Goal: Manage account settings

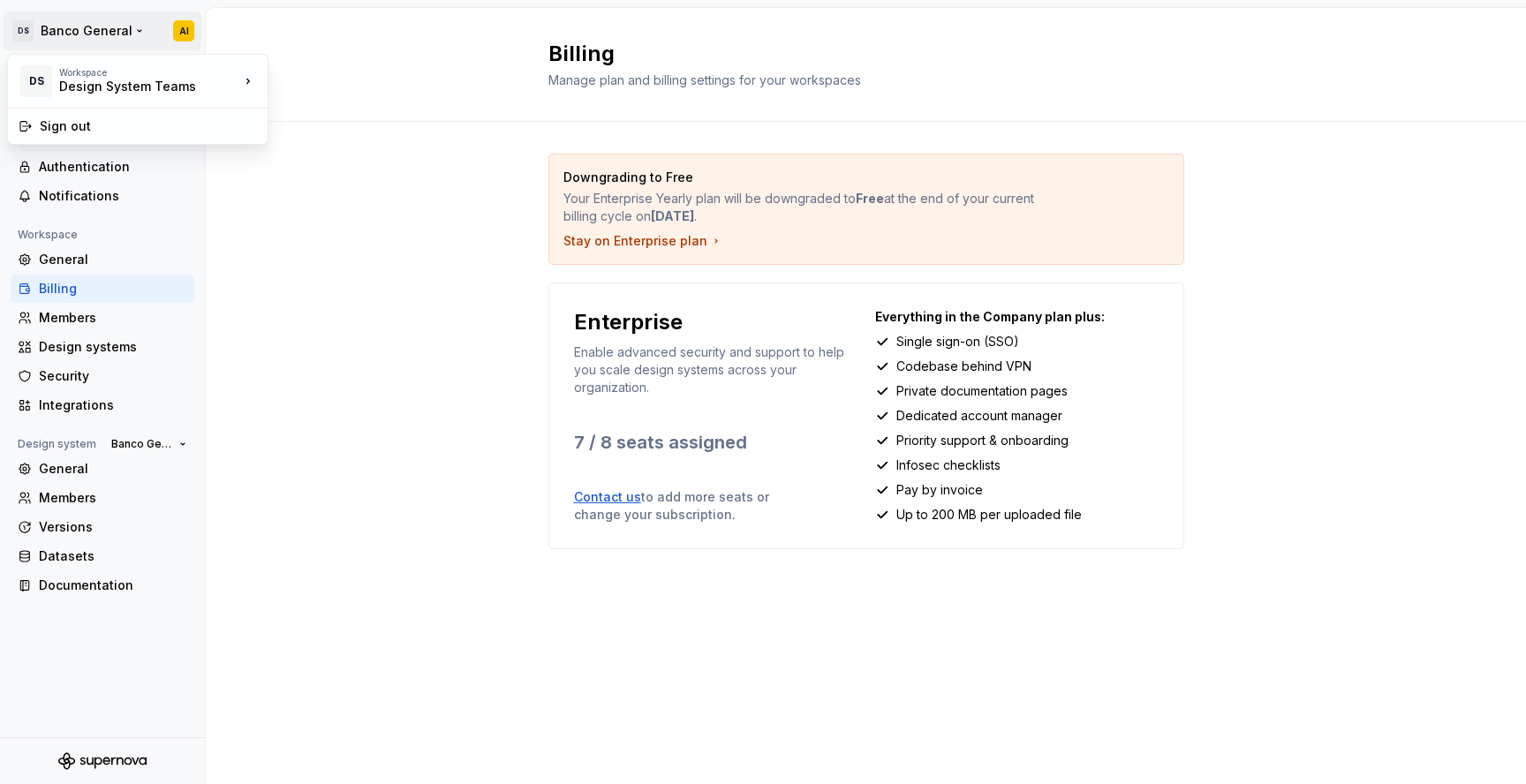
click at [102, 23] on html "DS Banco General AI Back Account Profile Authentication Notifications Workspace…" at bounding box center [763, 392] width 1526 height 784
click at [403, 96] on html "DS Banco General AI Back Account Profile Authentication Notifications Workspace…" at bounding box center [763, 392] width 1526 height 784
click at [74, 134] on div "Profile" at bounding box center [113, 137] width 148 height 18
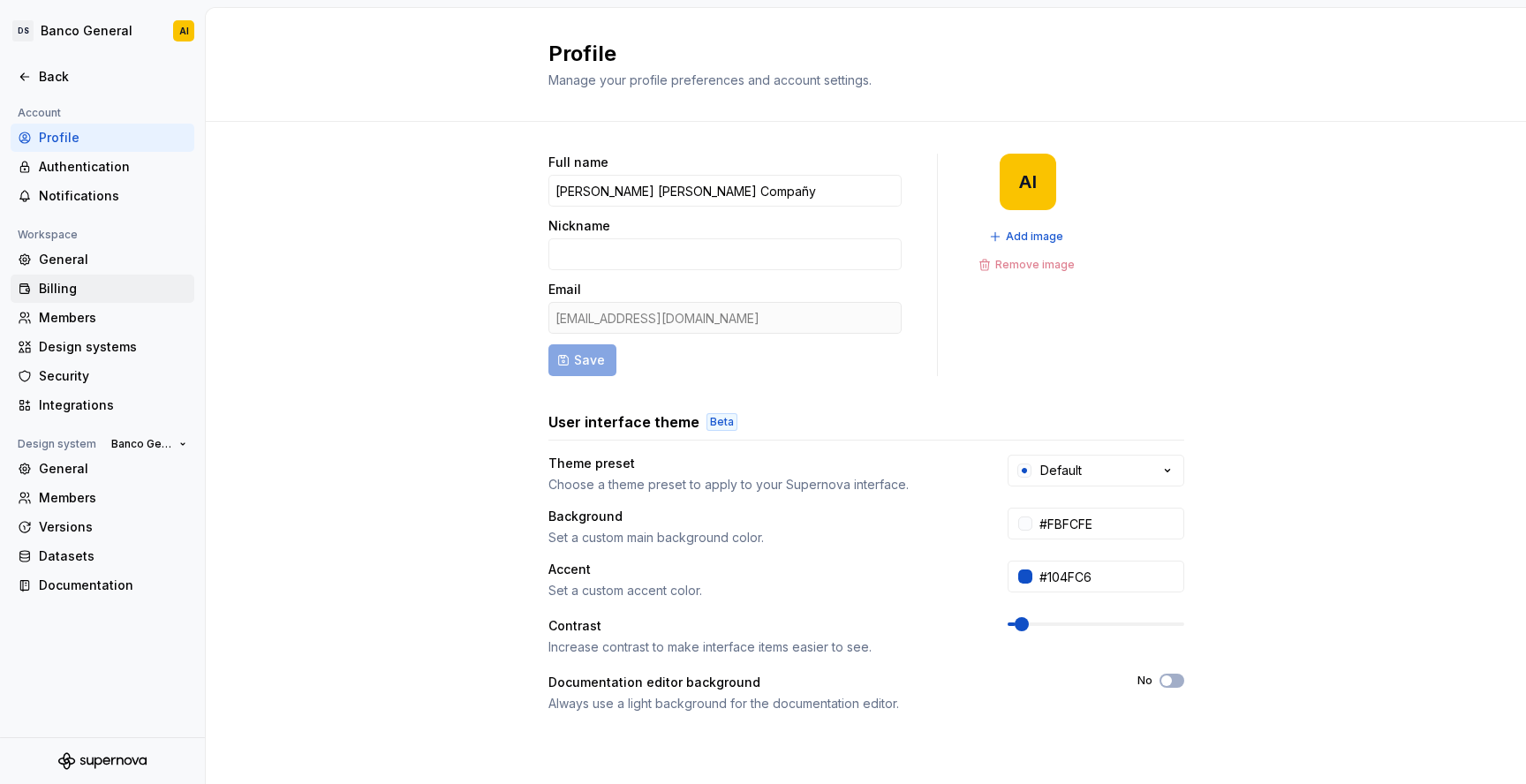
click at [84, 289] on div "Billing" at bounding box center [113, 288] width 148 height 18
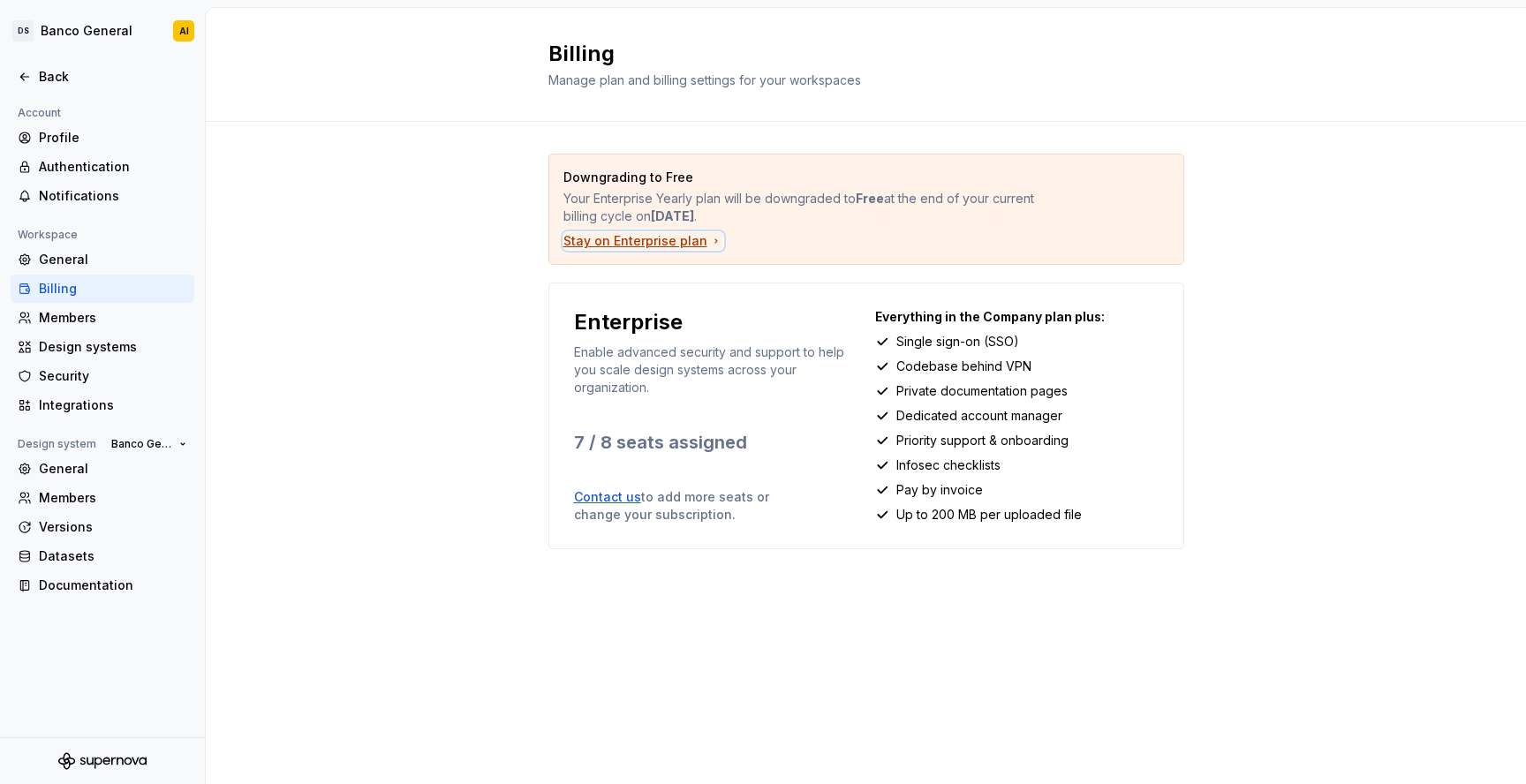
click at [655, 245] on div "Stay on Enterprise plan" at bounding box center [643, 240] width 160 height 18
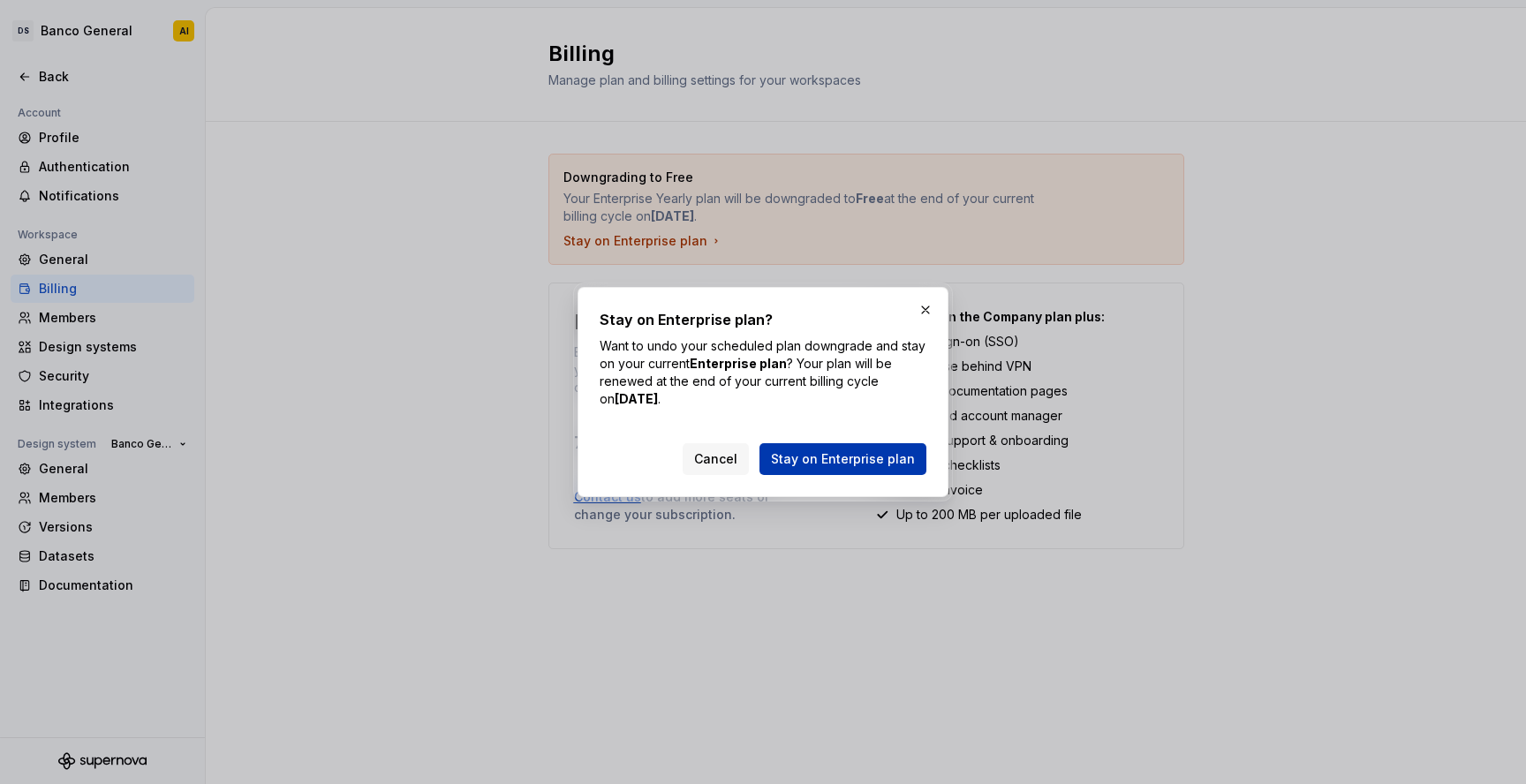
click at [836, 455] on span "Stay on Enterprise plan" at bounding box center [842, 459] width 144 height 18
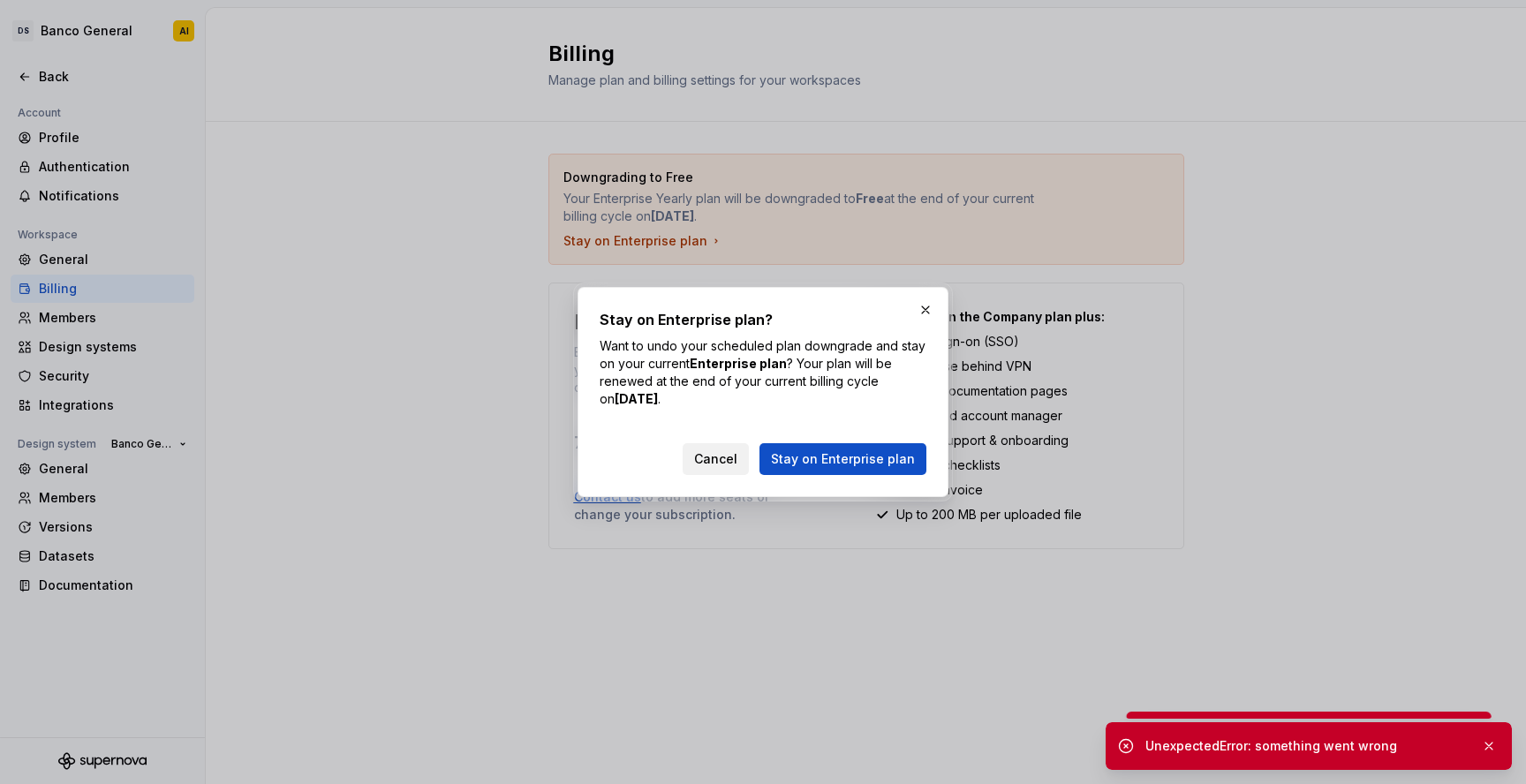
drag, startPoint x: 830, startPoint y: 457, endPoint x: 749, endPoint y: 459, distance: 81.0
click at [749, 459] on div "Cancel Stay on Enterprise plan" at bounding box center [805, 459] width 244 height 32
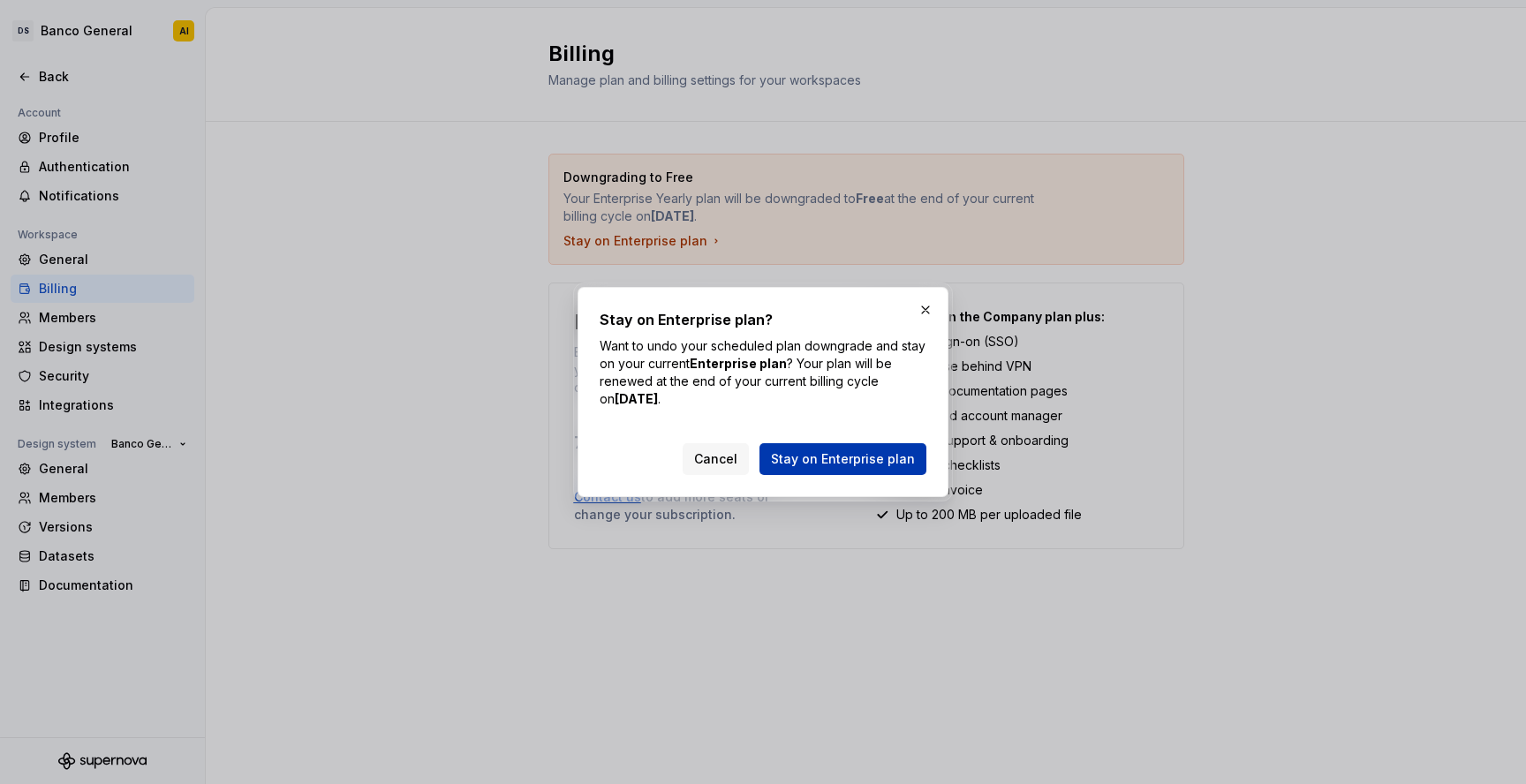
click at [786, 463] on span "Stay on Enterprise plan" at bounding box center [842, 459] width 144 height 18
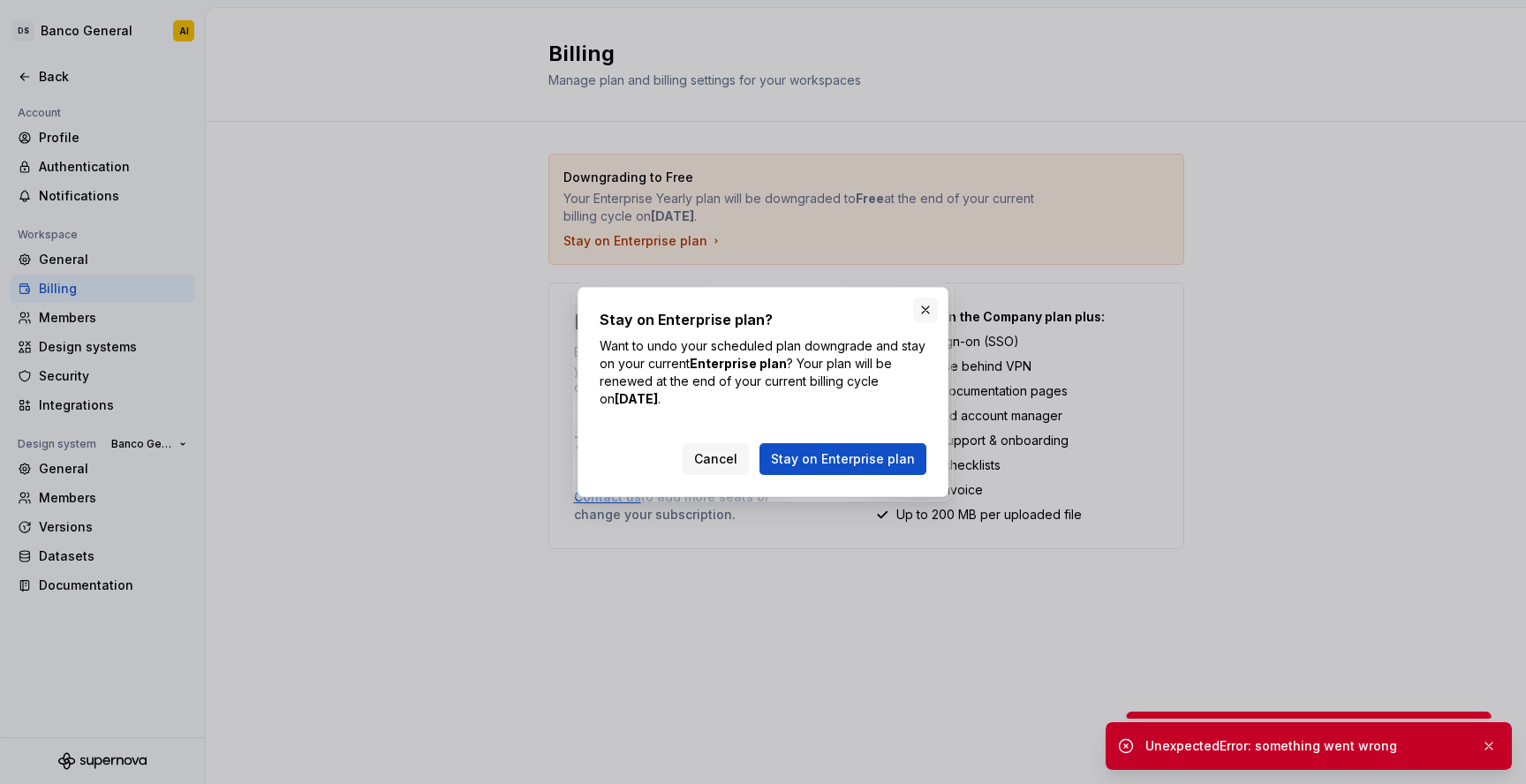
click at [919, 315] on button "button" at bounding box center [925, 310] width 24 height 24
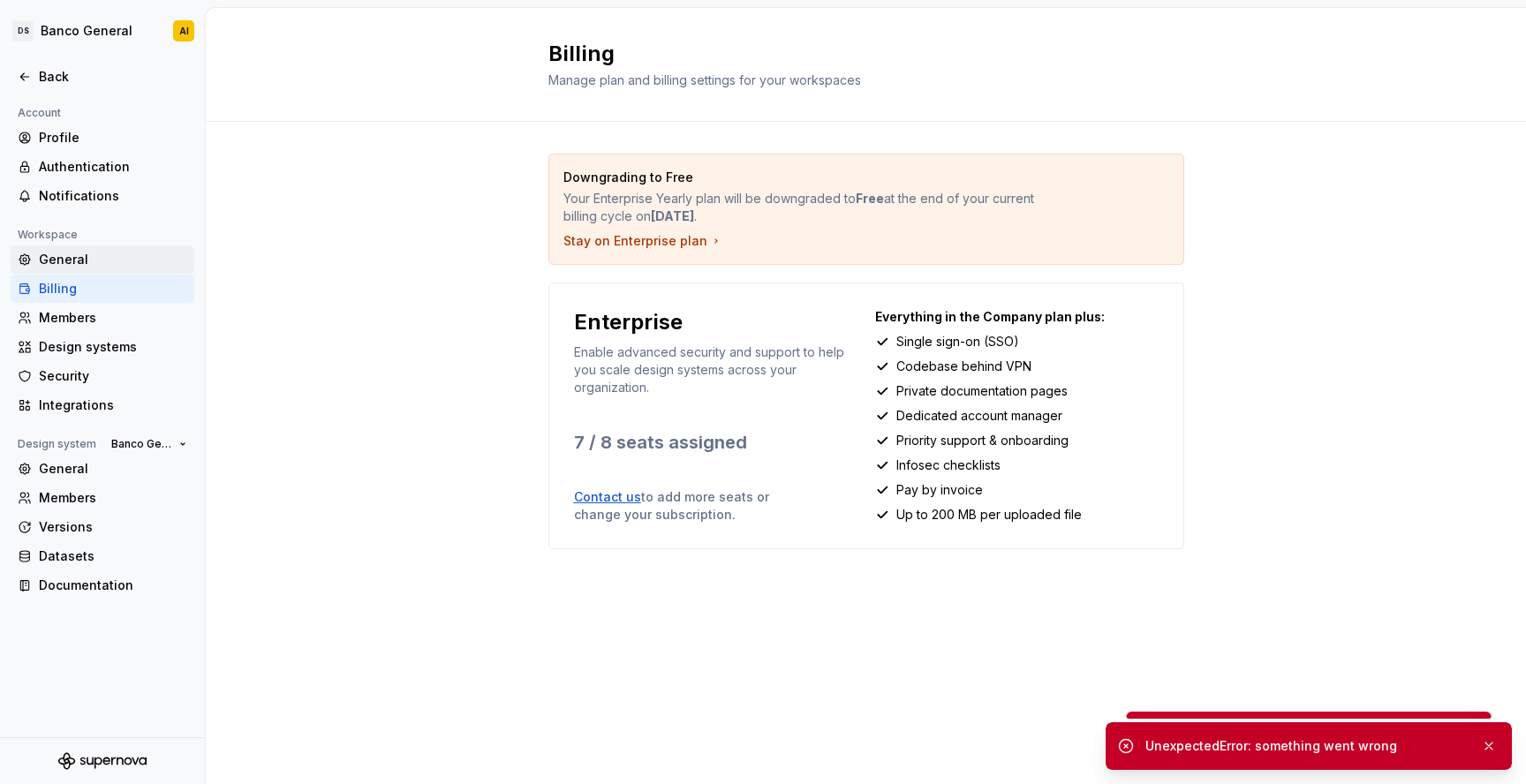
click at [52, 254] on div "General" at bounding box center [113, 259] width 148 height 18
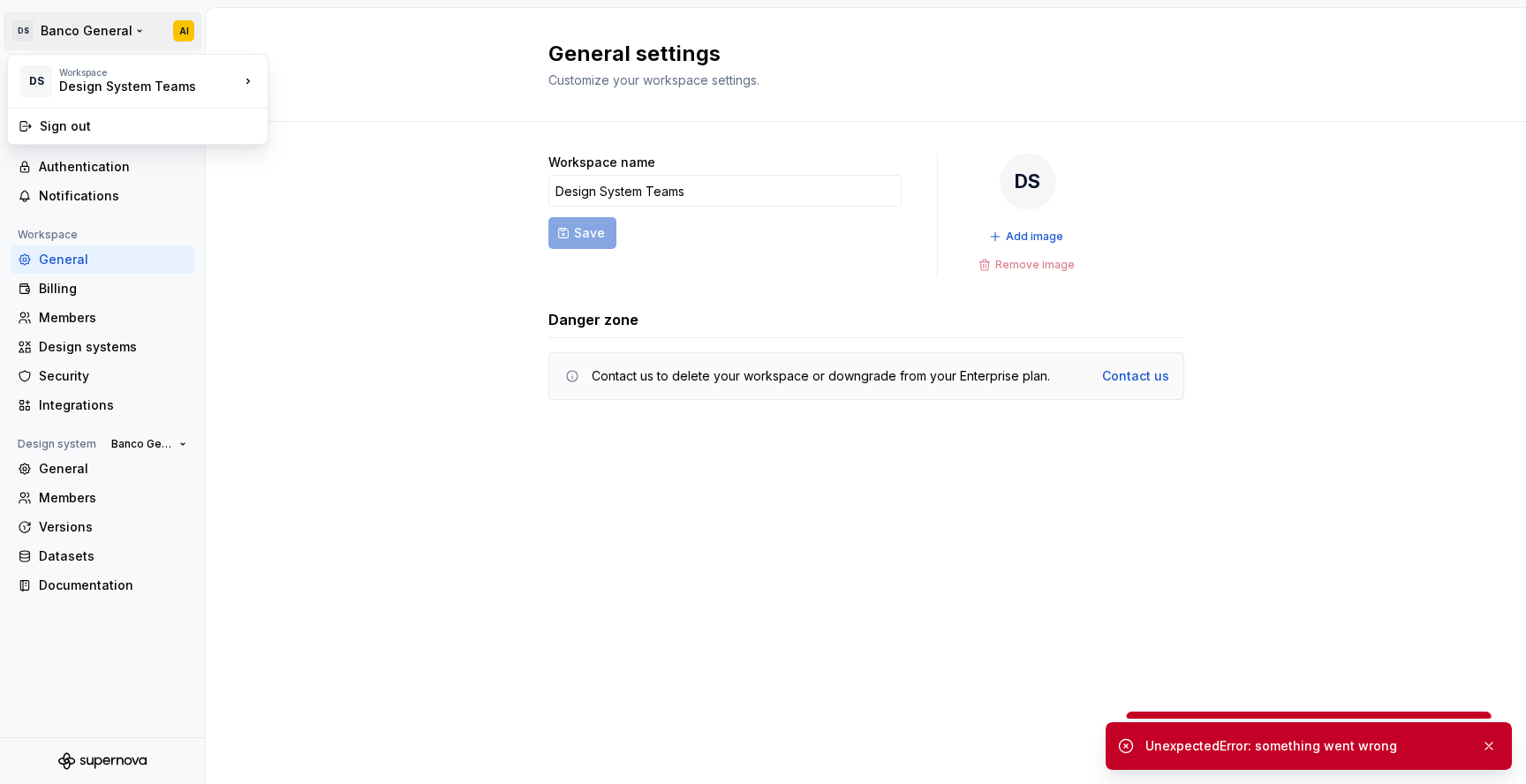
click at [177, 37] on html "DS Banco General AI Back Account Profile Authentication Notifications Workspace…" at bounding box center [763, 392] width 1526 height 784
click at [177, 32] on html "DS Banco General AI Back Account Profile Authentication Notifications Workspace…" at bounding box center [763, 392] width 1526 height 784
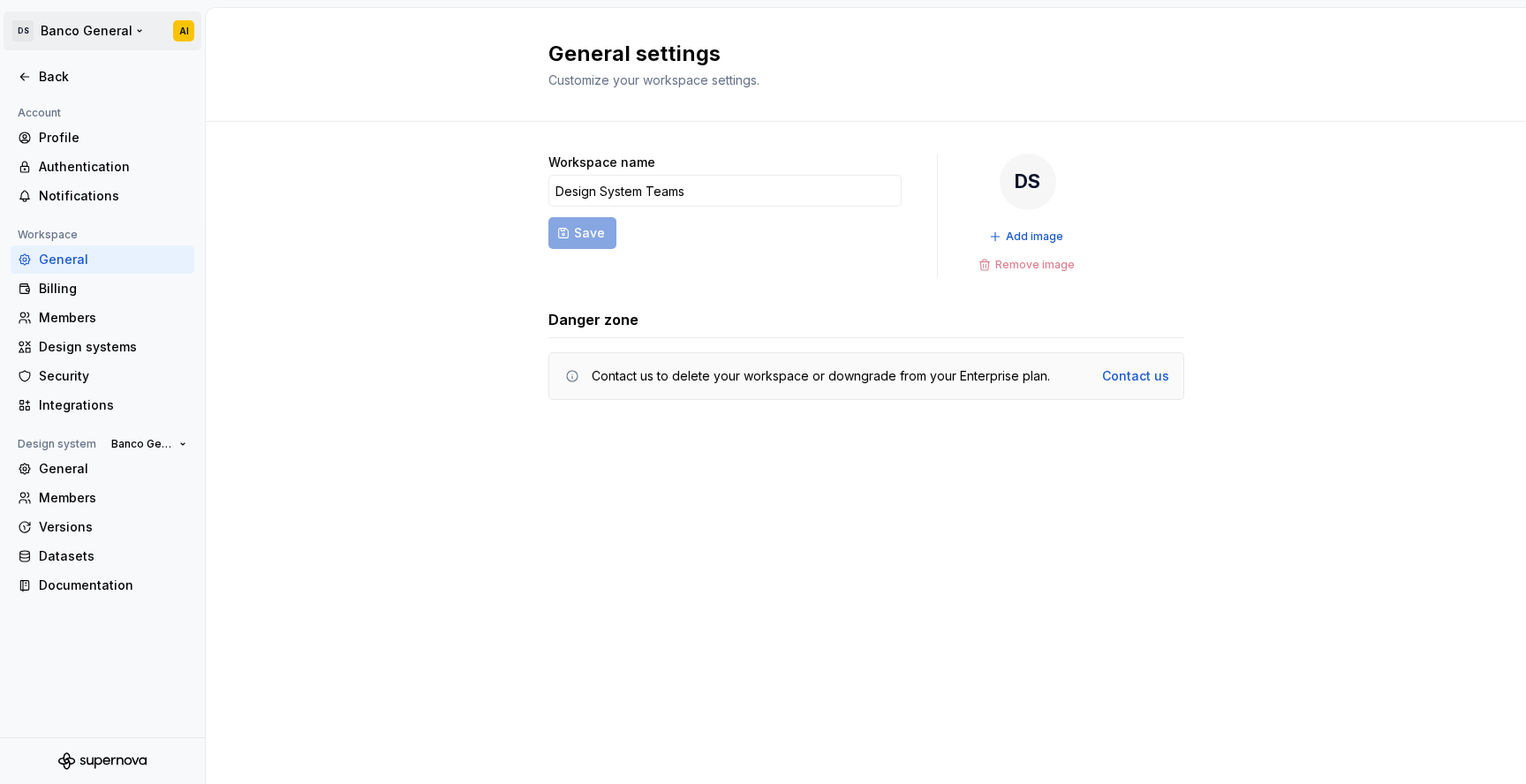
click at [101, 33] on html "DS Banco General AI Back Account Profile Authentication Notifications Workspace…" at bounding box center [763, 392] width 1526 height 784
click at [73, 125] on div "Sign out" at bounding box center [147, 126] width 217 height 18
